Goal: Information Seeking & Learning: Learn about a topic

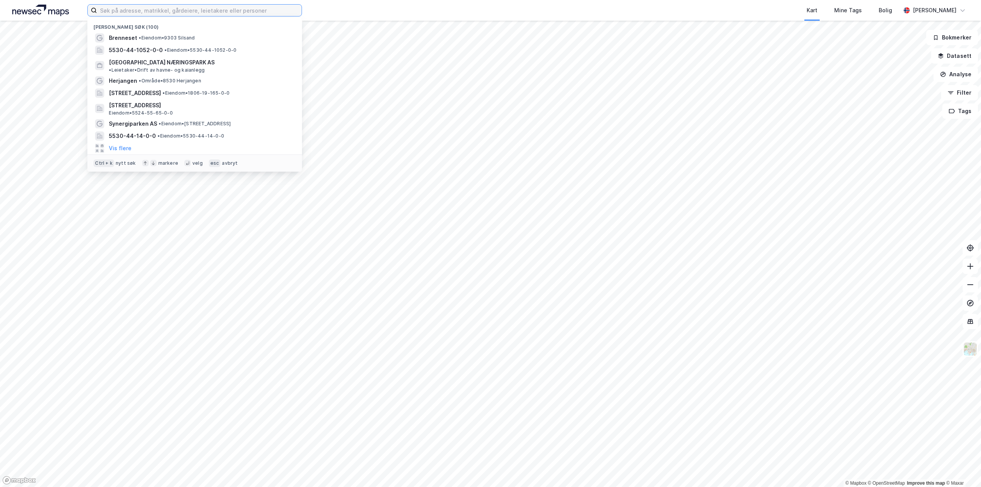
click at [164, 13] on input at bounding box center [199, 10] width 205 height 11
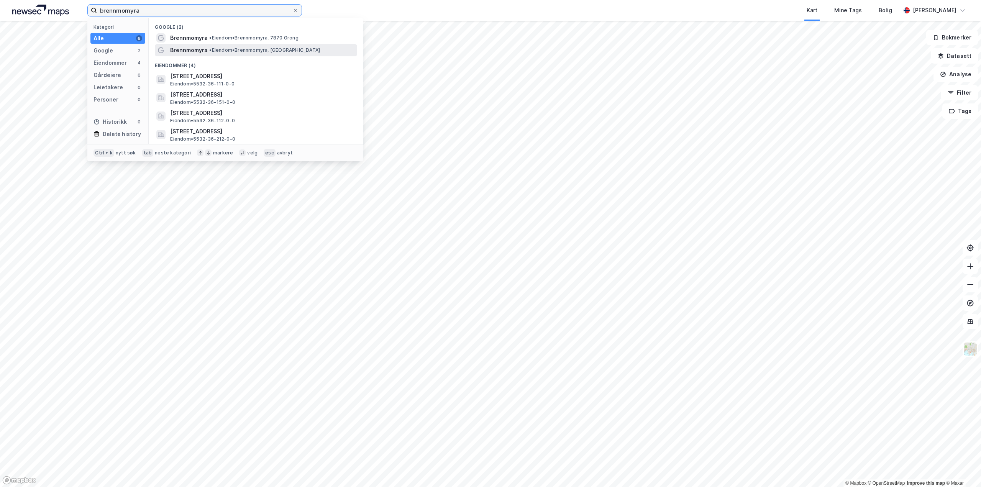
type input "brennmomyra"
click at [211, 52] on span "•" at bounding box center [210, 50] width 2 height 6
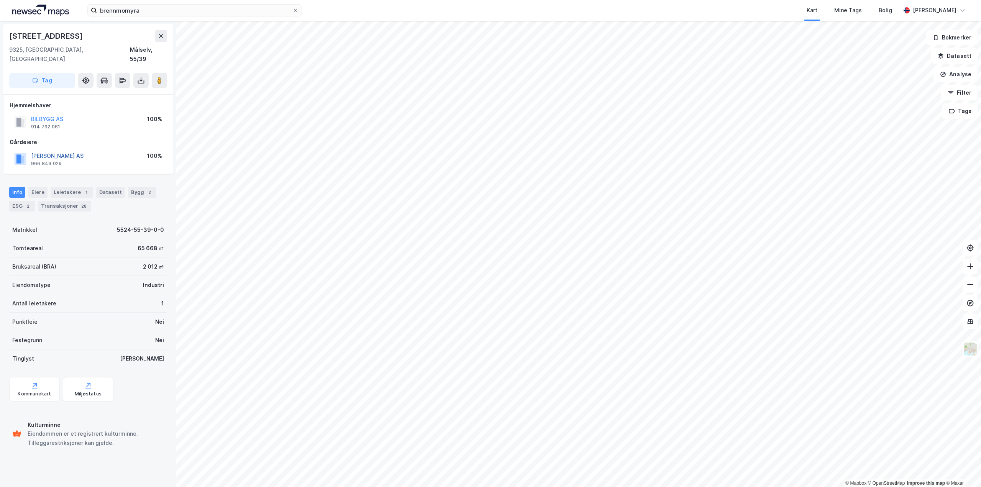
click at [0, 0] on button "[PERSON_NAME] AS" at bounding box center [0, 0] width 0 height 0
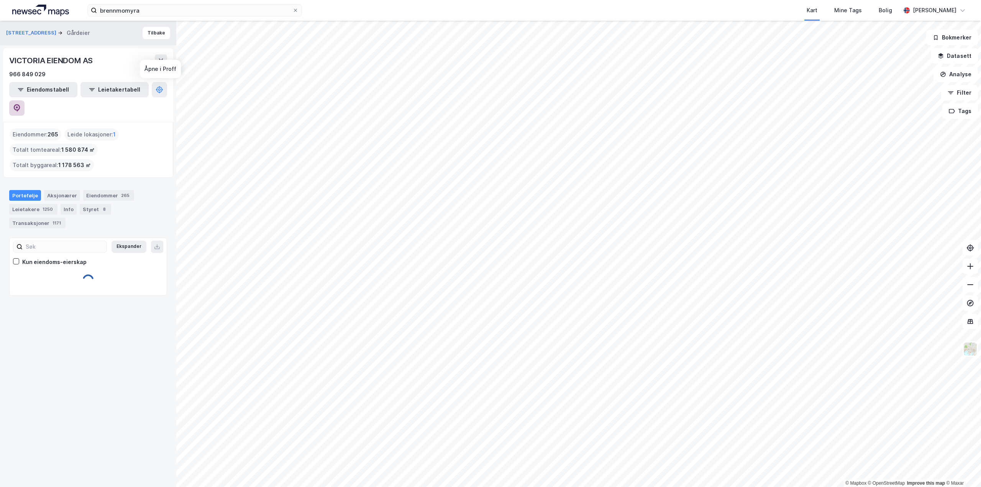
click at [25, 100] on button at bounding box center [16, 107] width 15 height 15
